Goal: Transaction & Acquisition: Purchase product/service

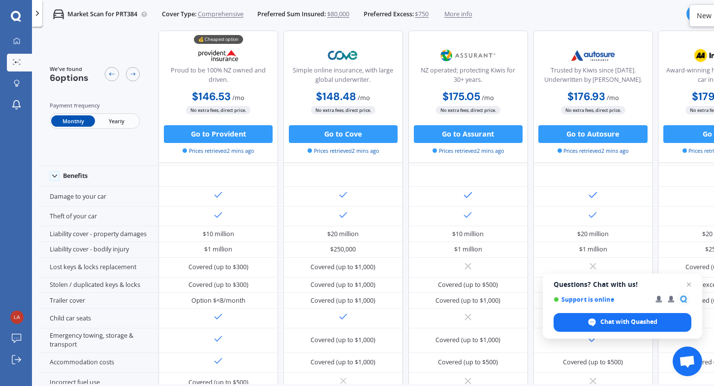
scroll to position [40, 0]
click at [692, 285] on span "Open chat" at bounding box center [689, 284] width 12 height 12
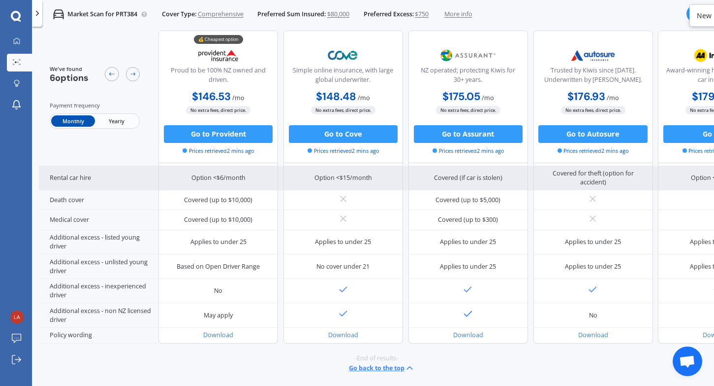
scroll to position [0, 0]
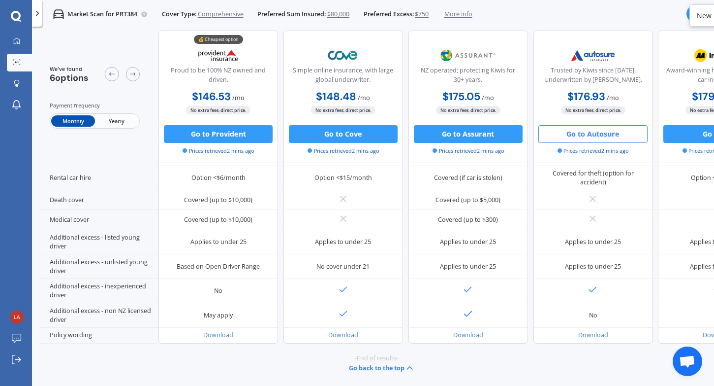
click at [598, 134] on button "Go to Autosure" at bounding box center [593, 134] width 109 height 18
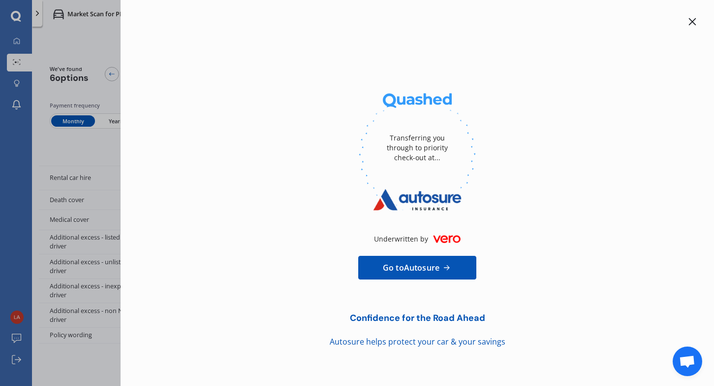
click at [420, 273] on link "Go to Autosure" at bounding box center [417, 268] width 118 height 24
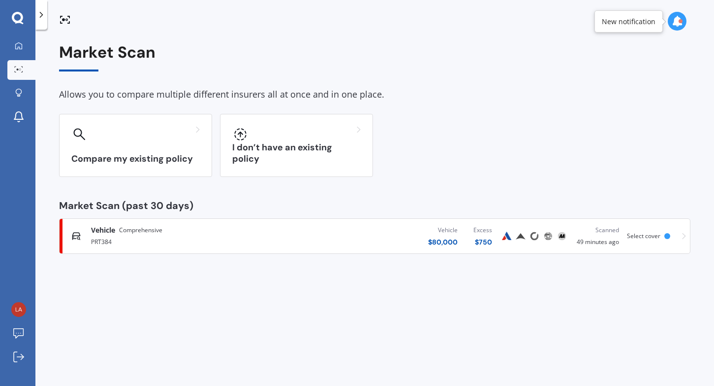
click at [185, 231] on div "Vehicle Comprehensive" at bounding box center [188, 230] width 195 height 10
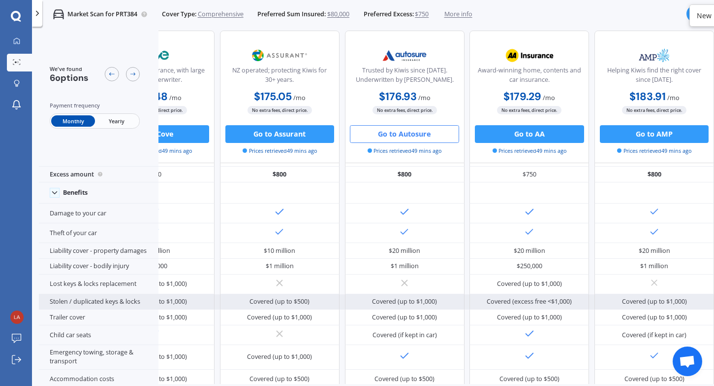
scroll to position [21, 214]
